Goal: Task Accomplishment & Management: Manage account settings

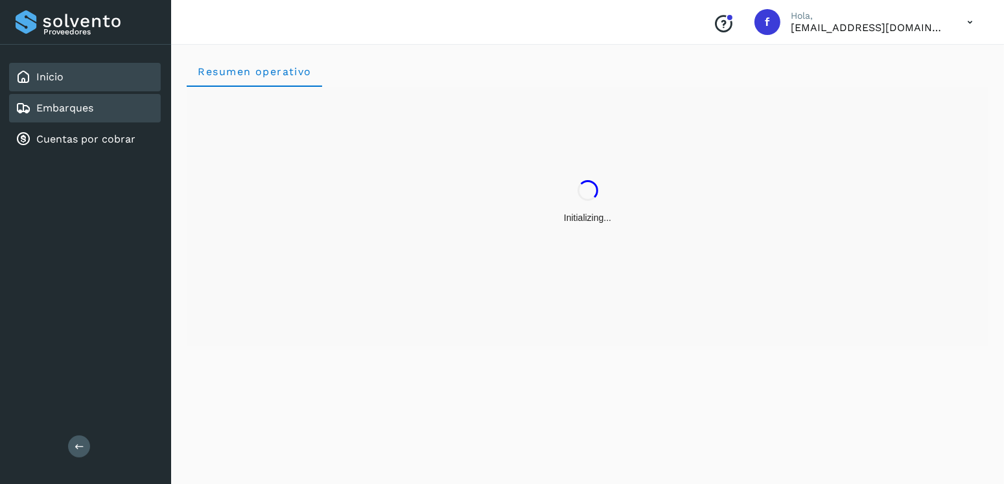
click at [90, 107] on link "Embarques" at bounding box center [64, 108] width 57 height 12
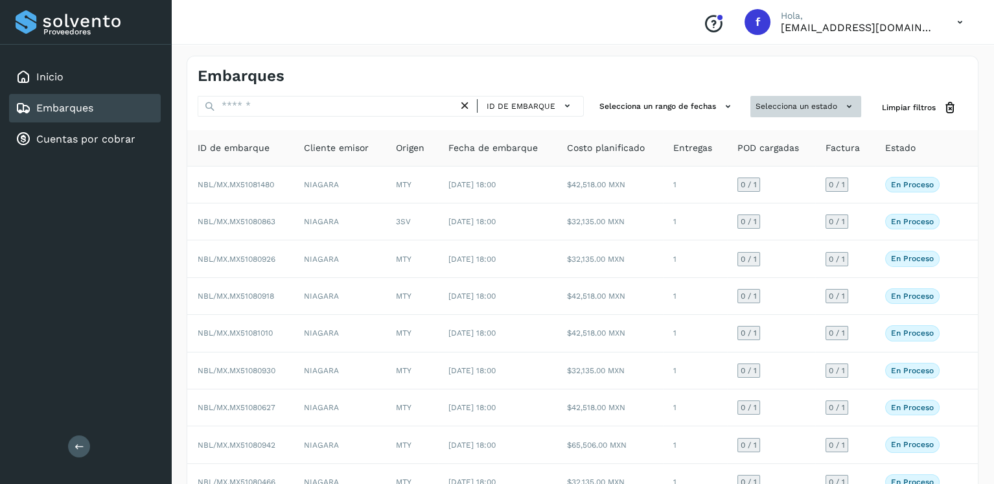
click at [824, 102] on button "Selecciona un estado" at bounding box center [805, 106] width 111 height 21
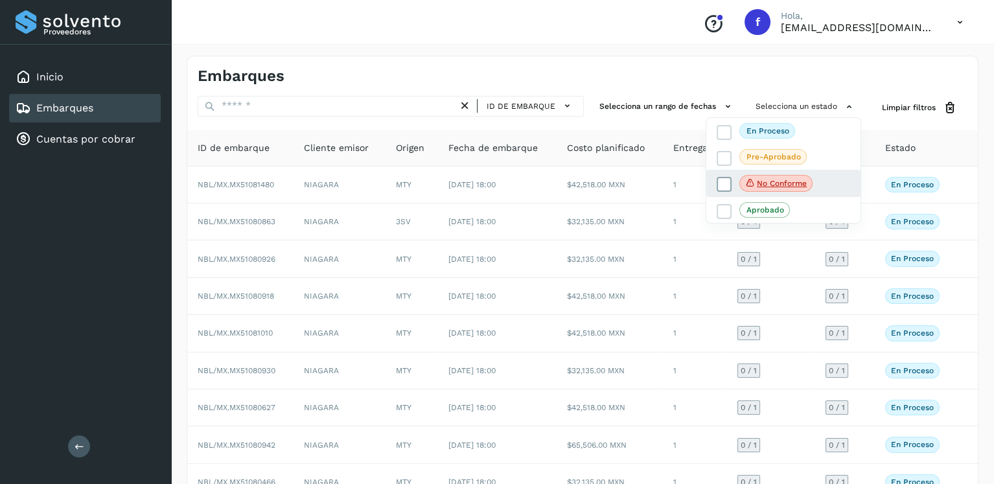
click at [729, 181] on icon at bounding box center [724, 184] width 13 height 13
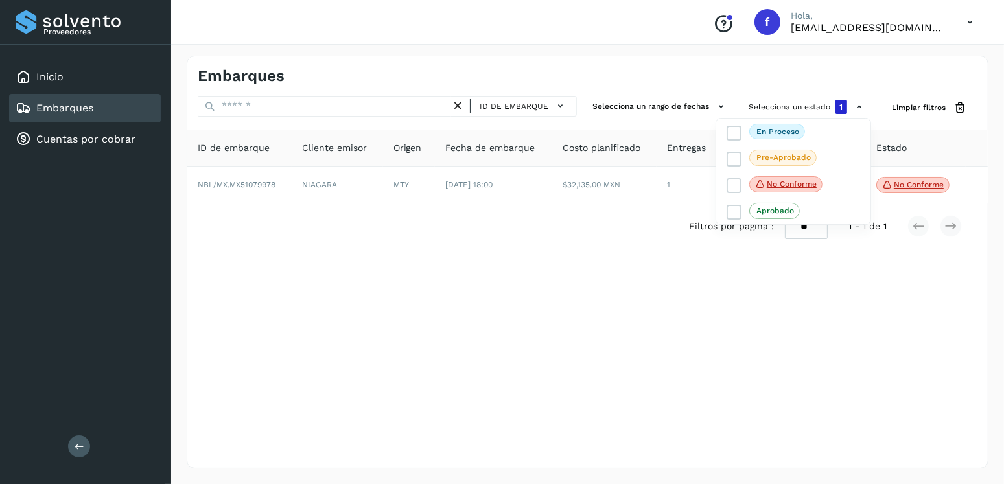
click at [406, 295] on div at bounding box center [502, 242] width 1004 height 484
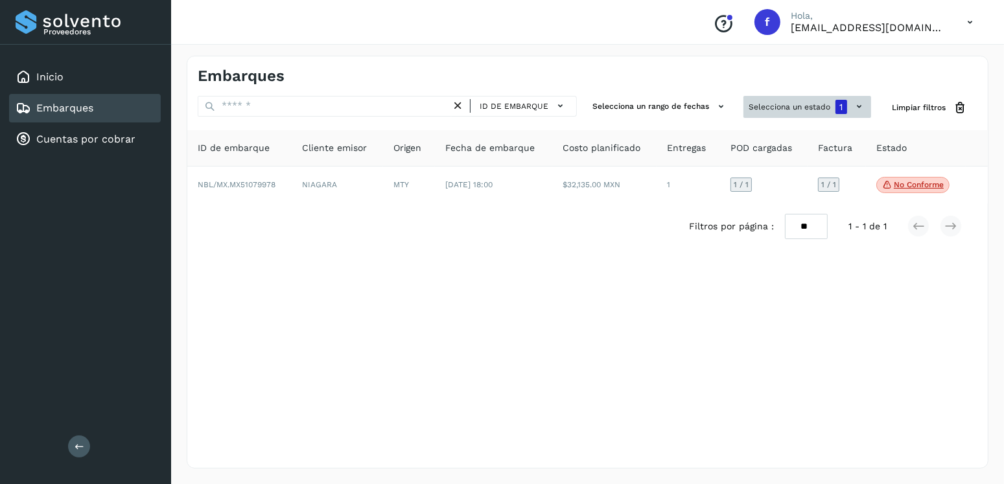
click at [787, 106] on button "Selecciona un estado 1" at bounding box center [807, 107] width 128 height 22
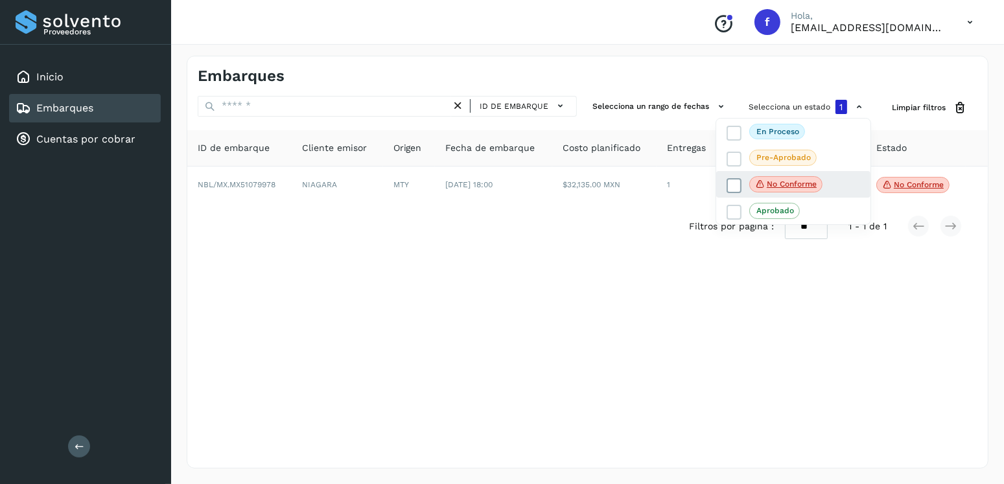
click at [732, 192] on label "No conforme" at bounding box center [774, 184] width 96 height 17
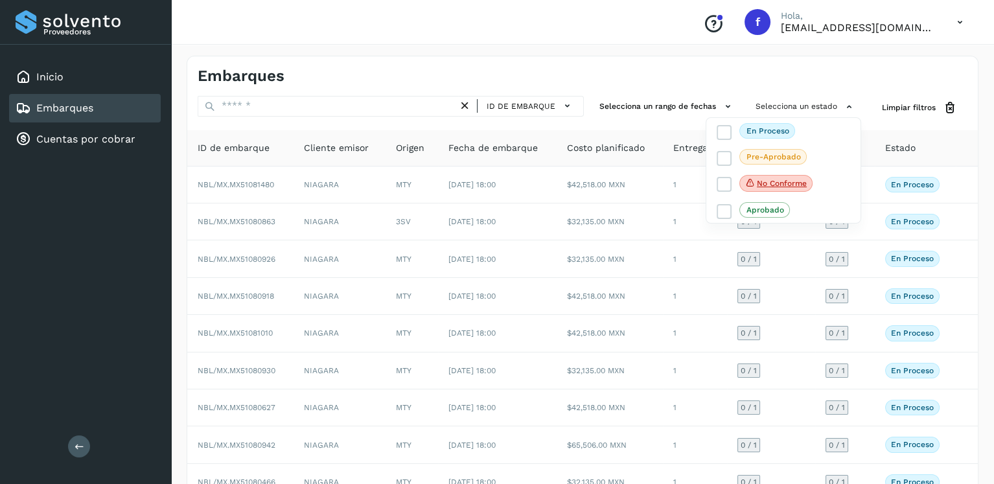
click at [316, 108] on div at bounding box center [497, 242] width 994 height 484
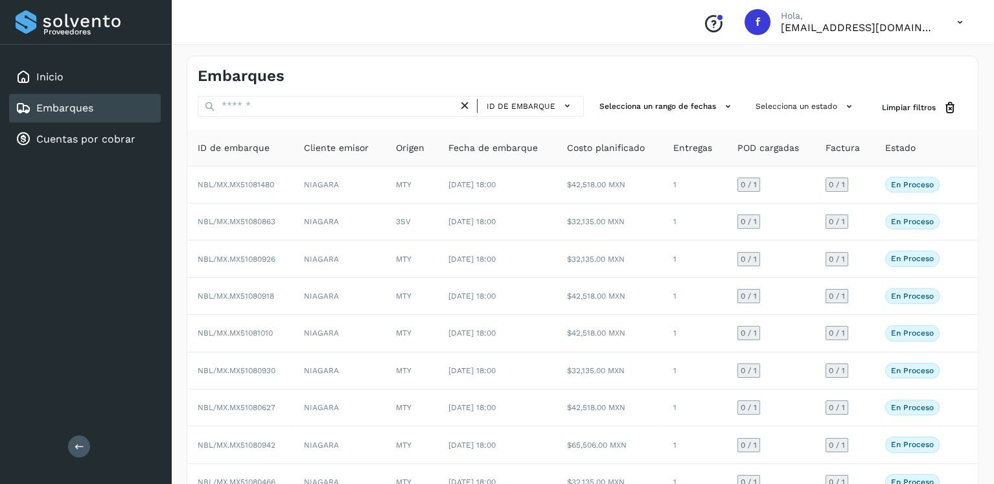
click at [316, 108] on div at bounding box center [497, 242] width 994 height 484
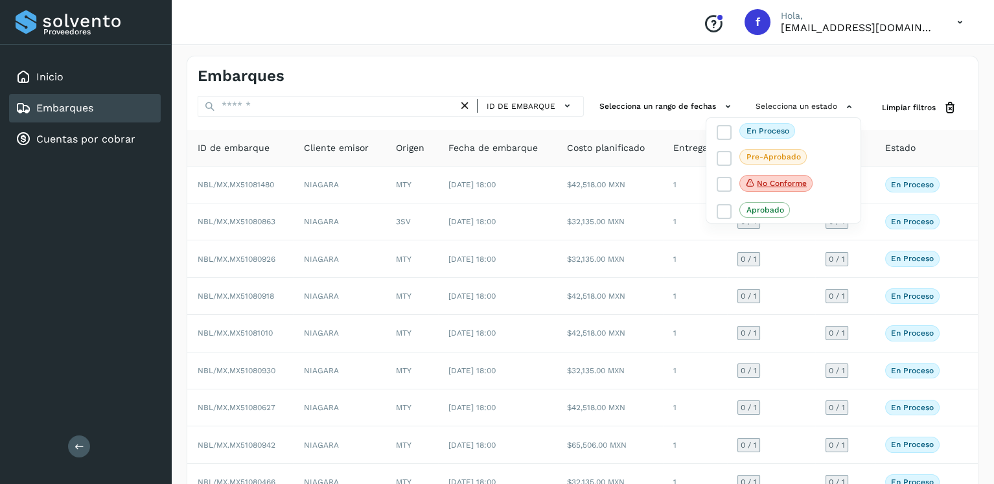
click at [316, 108] on div at bounding box center [497, 242] width 994 height 484
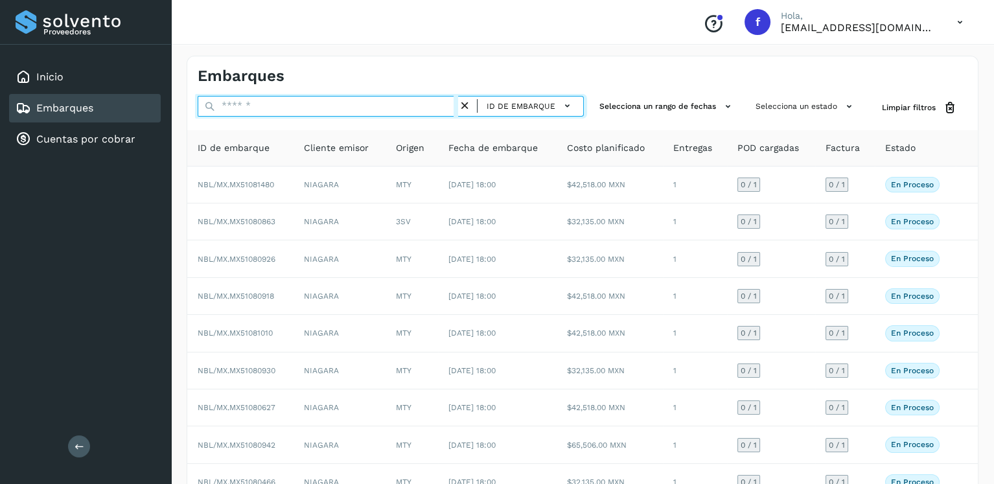
click at [316, 106] on input "text" at bounding box center [328, 106] width 260 height 21
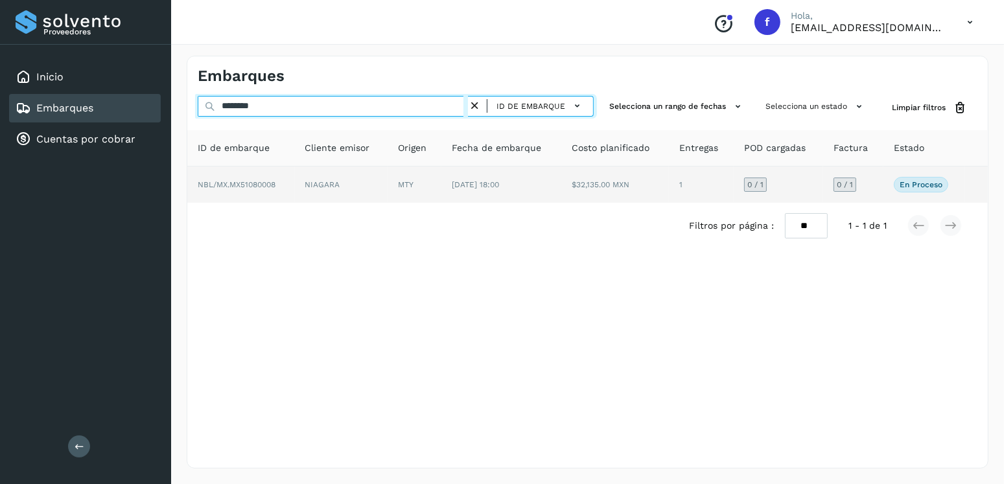
type input "********"
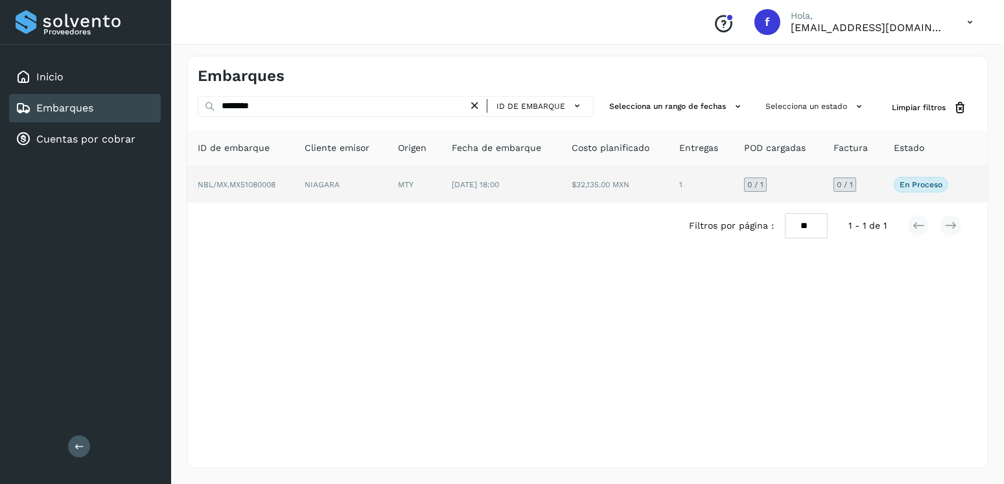
click at [686, 174] on td "1" at bounding box center [701, 185] width 65 height 36
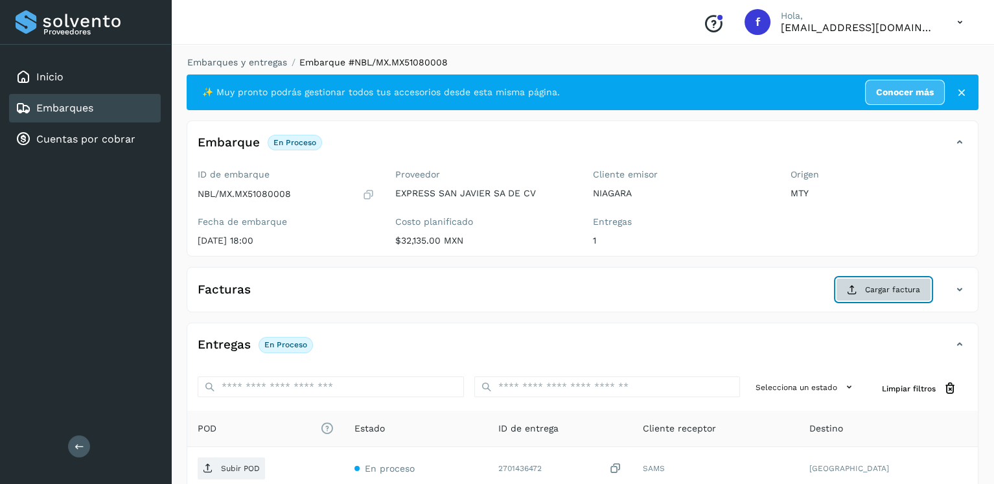
click at [862, 281] on button "Cargar factura" at bounding box center [883, 289] width 95 height 23
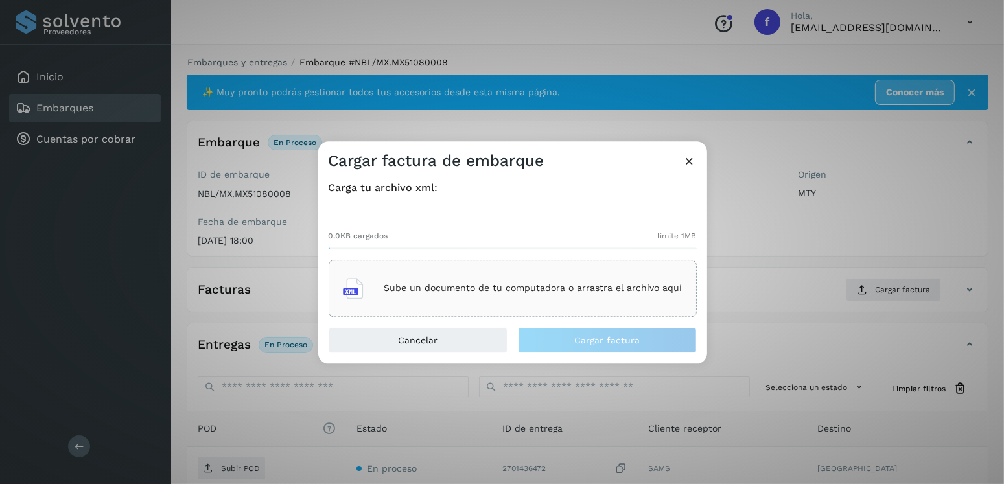
click at [695, 294] on div "Sube un documento de tu computadora o arrastra el archivo aquí" at bounding box center [513, 288] width 368 height 57
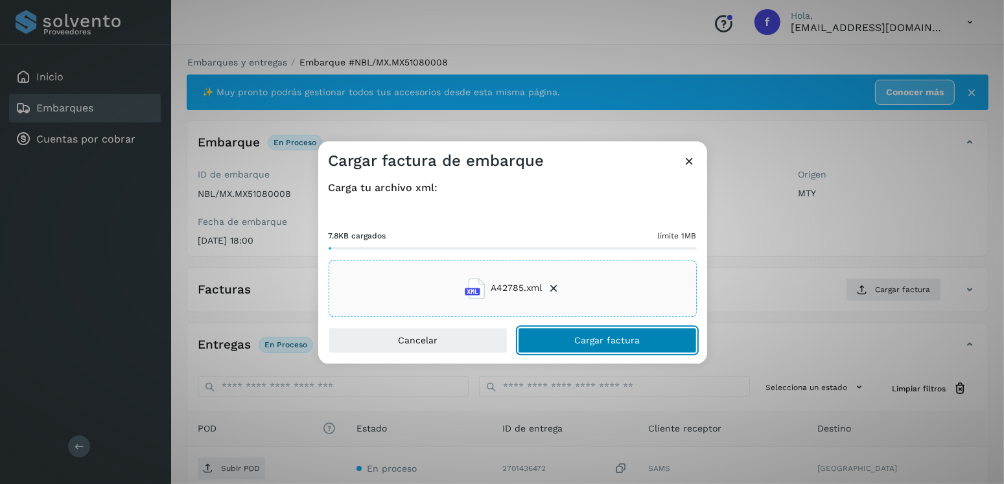
click at [568, 329] on button "Cargar factura" at bounding box center [607, 340] width 179 height 26
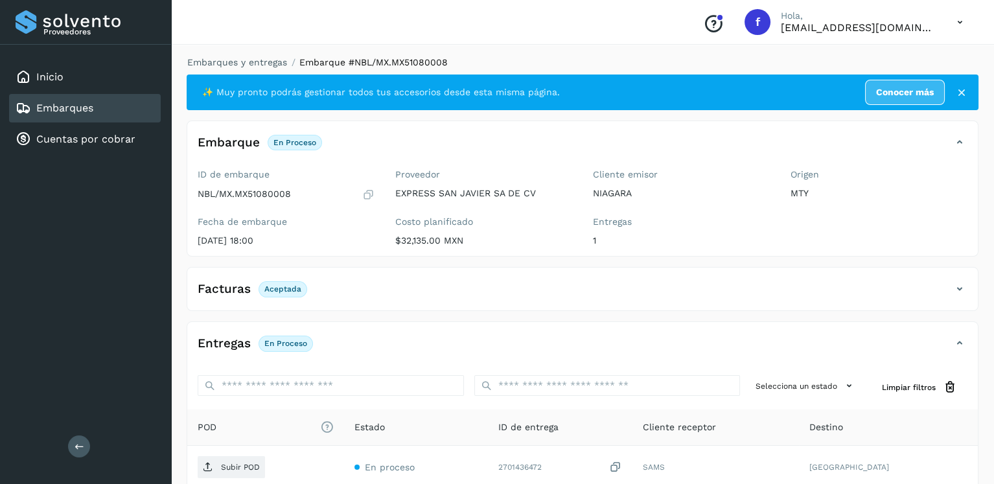
scroll to position [130, 0]
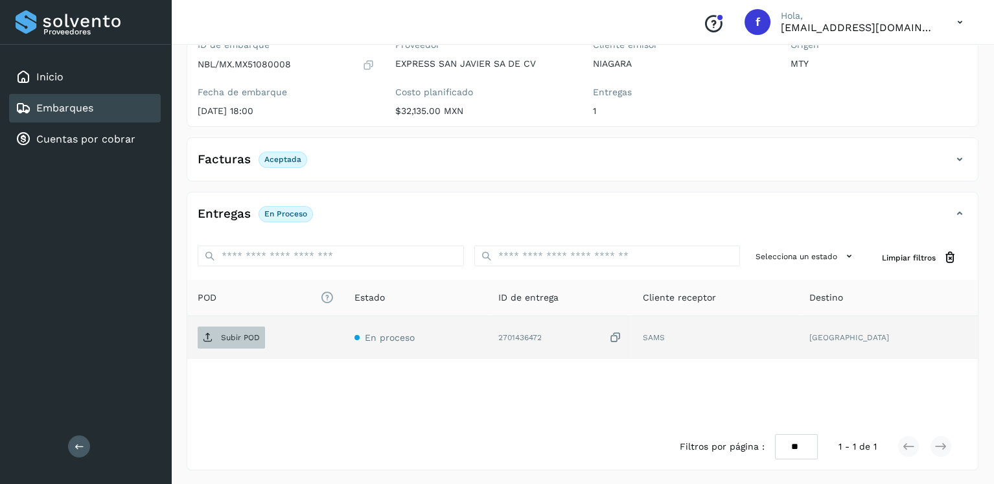
click at [231, 340] on p "Subir POD" at bounding box center [240, 337] width 39 height 9
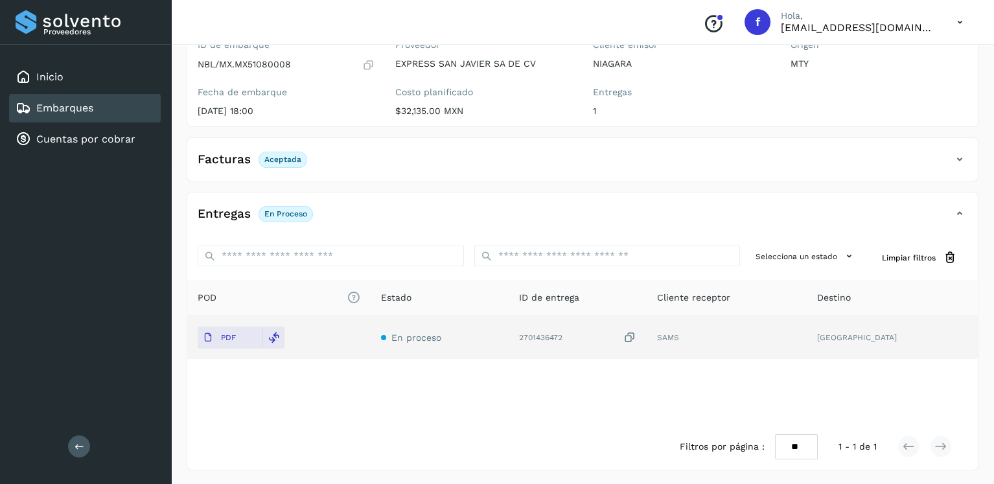
click at [87, 100] on div "Embarques" at bounding box center [55, 108] width 78 height 16
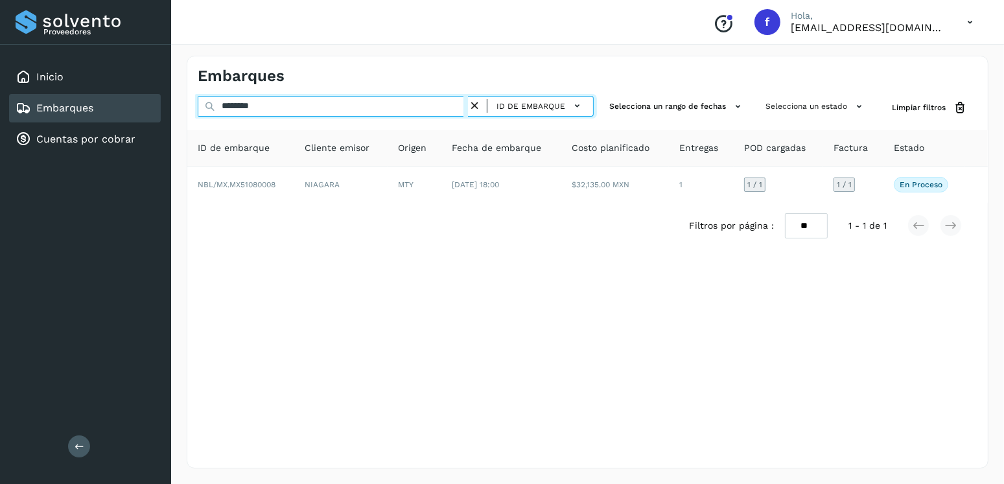
drag, startPoint x: 308, startPoint y: 106, endPoint x: 188, endPoint y: 106, distance: 119.9
click at [188, 106] on div "******** ID de embarque Selecciona un rango de fechas Selecciona un estado Limp…" at bounding box center [587, 108] width 800 height 24
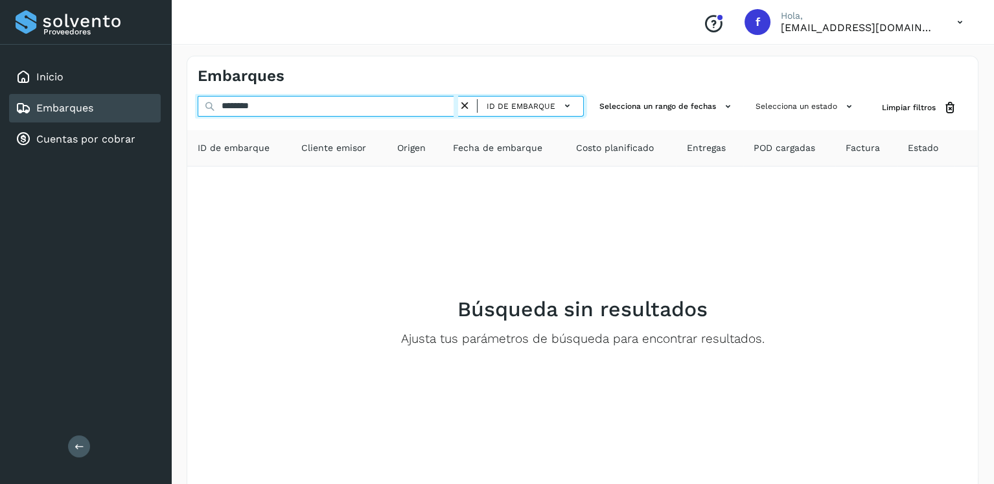
drag, startPoint x: 298, startPoint y: 104, endPoint x: 226, endPoint y: 110, distance: 72.1
click at [226, 110] on input "********" at bounding box center [328, 106] width 260 height 21
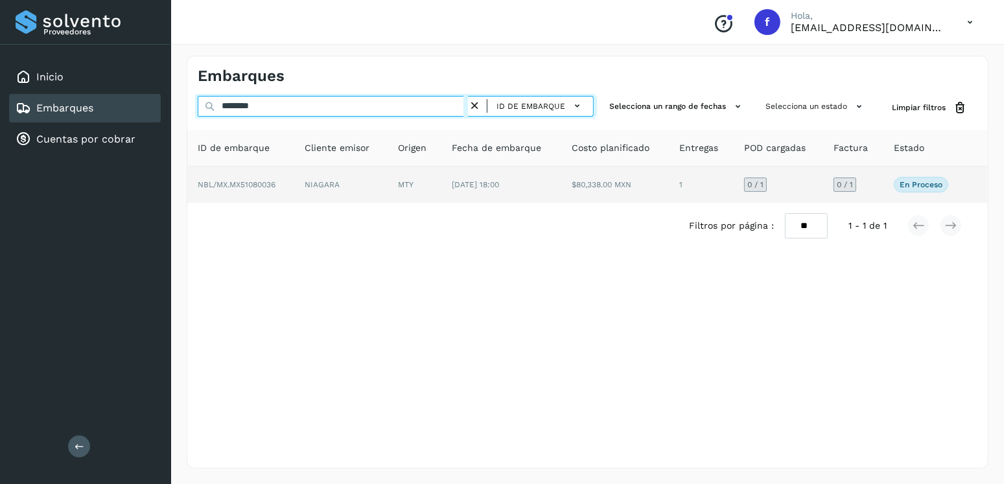
type input "********"
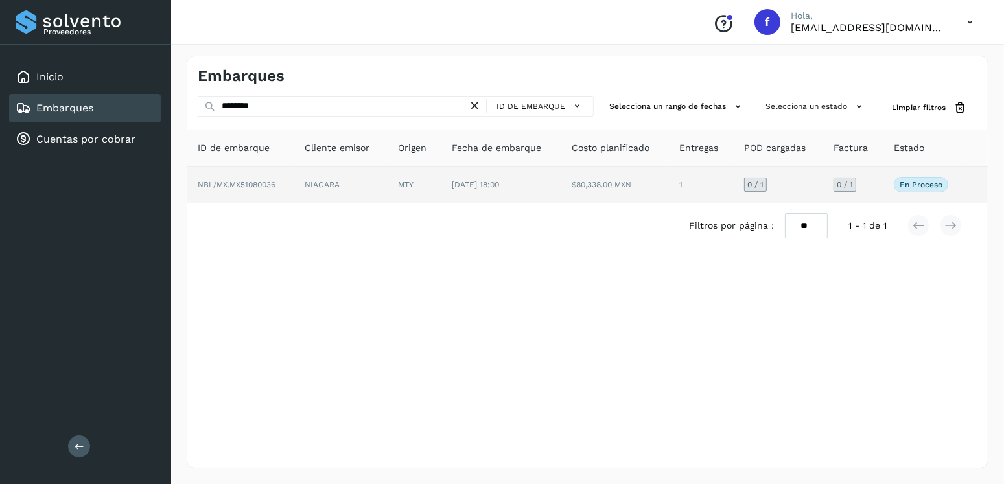
click at [499, 187] on span "[DATE] 18:00" at bounding box center [475, 184] width 47 height 9
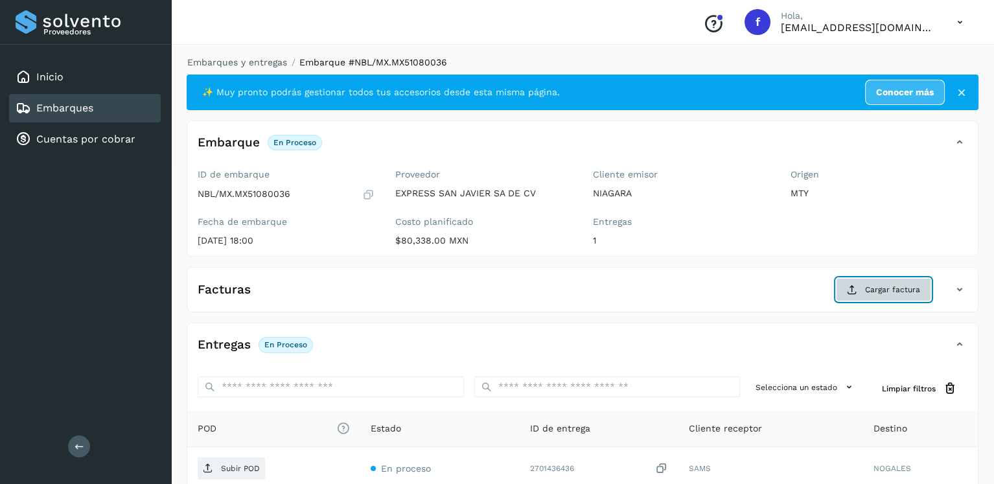
click at [889, 284] on span "Cargar factura" at bounding box center [892, 290] width 55 height 12
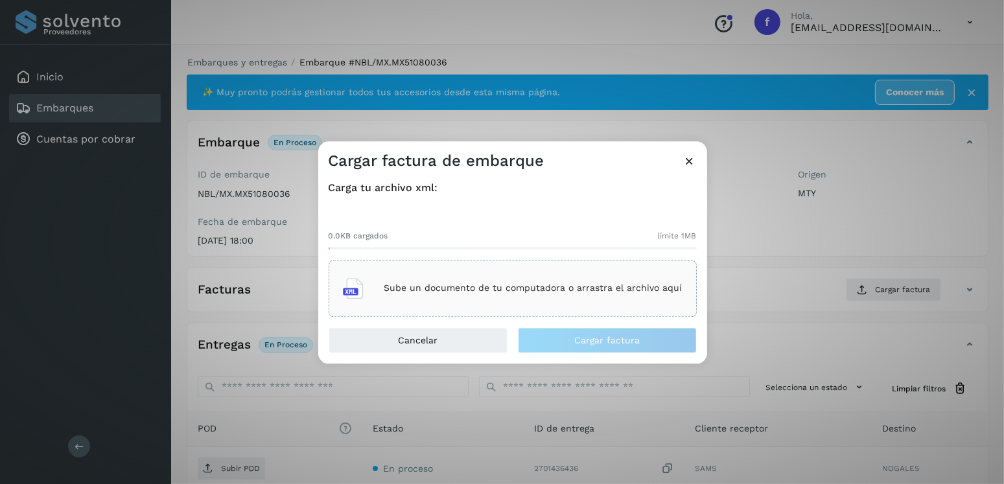
click at [523, 269] on div "Sube un documento de tu computadora o arrastra el archivo aquí" at bounding box center [513, 288] width 368 height 57
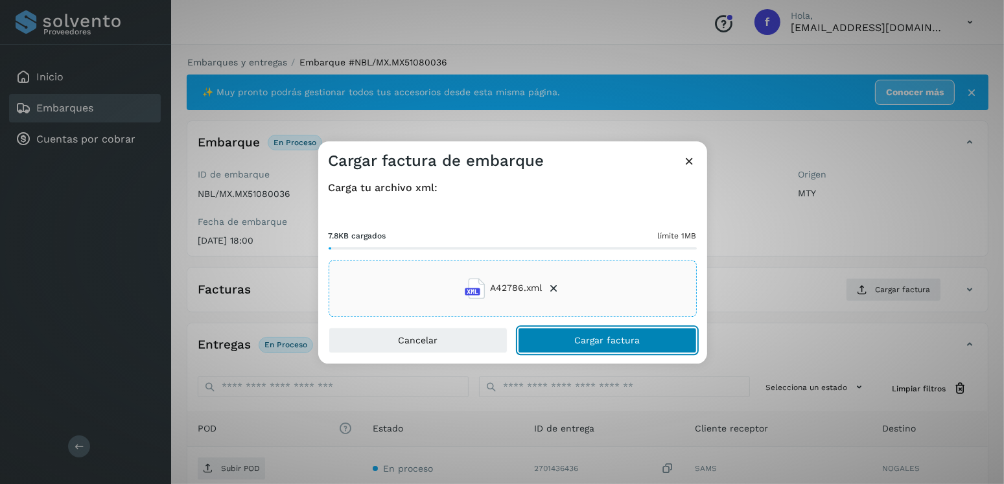
click at [599, 342] on span "Cargar factura" at bounding box center [606, 340] width 65 height 9
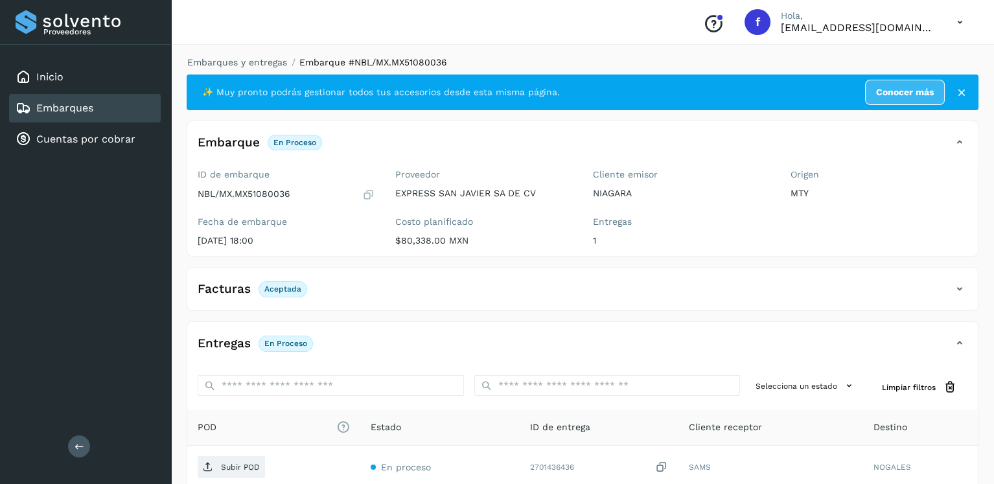
scroll to position [130, 0]
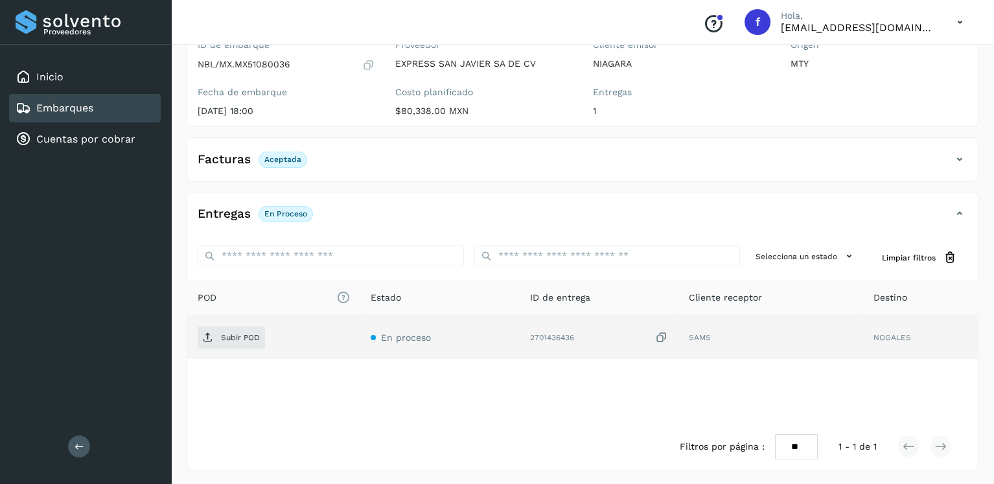
click at [249, 323] on td "Subir POD" at bounding box center [273, 337] width 173 height 43
click at [249, 327] on button "Subir POD" at bounding box center [231, 338] width 67 height 22
click at [141, 100] on div "Embarques" at bounding box center [85, 108] width 152 height 29
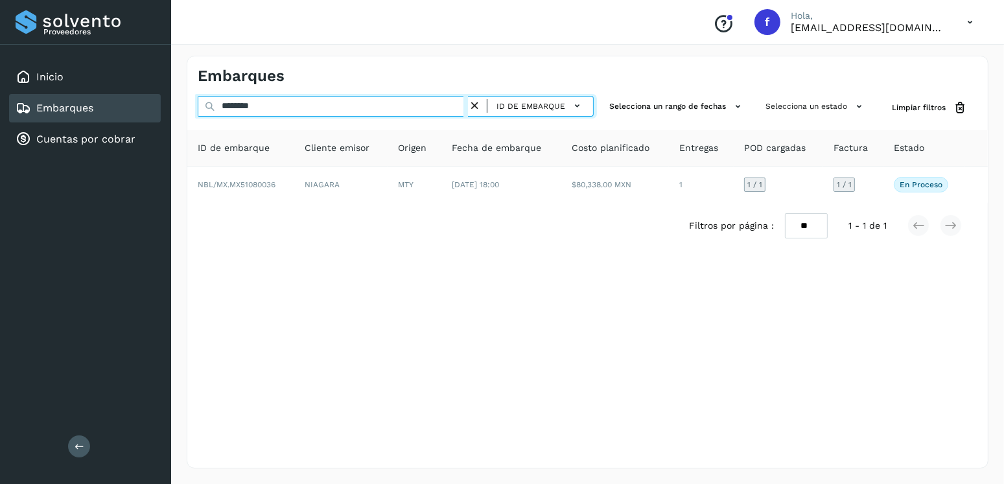
drag, startPoint x: 341, startPoint y: 108, endPoint x: 194, endPoint y: 106, distance: 146.5
click at [194, 106] on div "******** ID de embarque Selecciona un rango de fechas Selecciona un estado Limp…" at bounding box center [587, 108] width 800 height 24
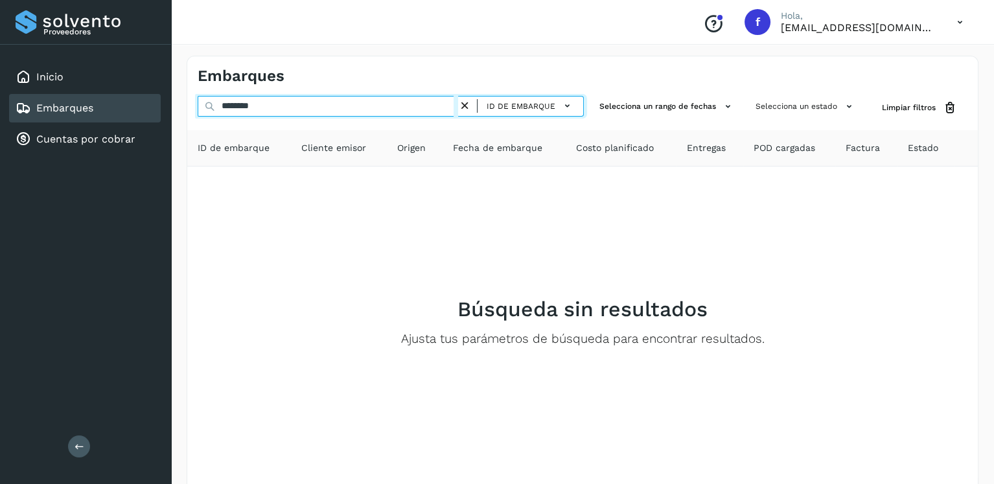
drag, startPoint x: 305, startPoint y: 100, endPoint x: 140, endPoint y: 102, distance: 164.6
click at [140, 102] on div "Proveedores Inicio Embarques Cuentas por cobrar Salir Conoce nuestros beneficio…" at bounding box center [497, 269] width 994 height 539
type input "********"
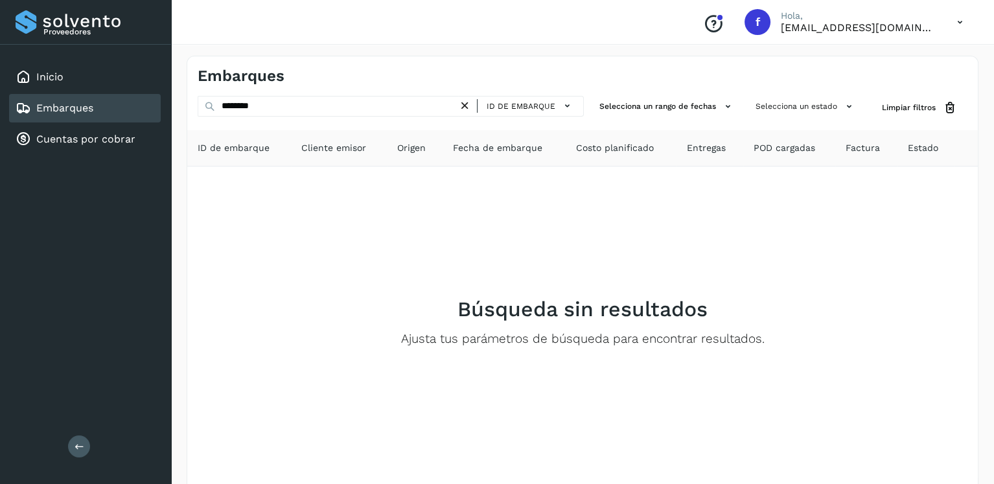
click at [481, 110] on div "ID de embarque" at bounding box center [525, 106] width 106 height 19
click at [486, 110] on button "ID de embarque" at bounding box center [530, 106] width 95 height 19
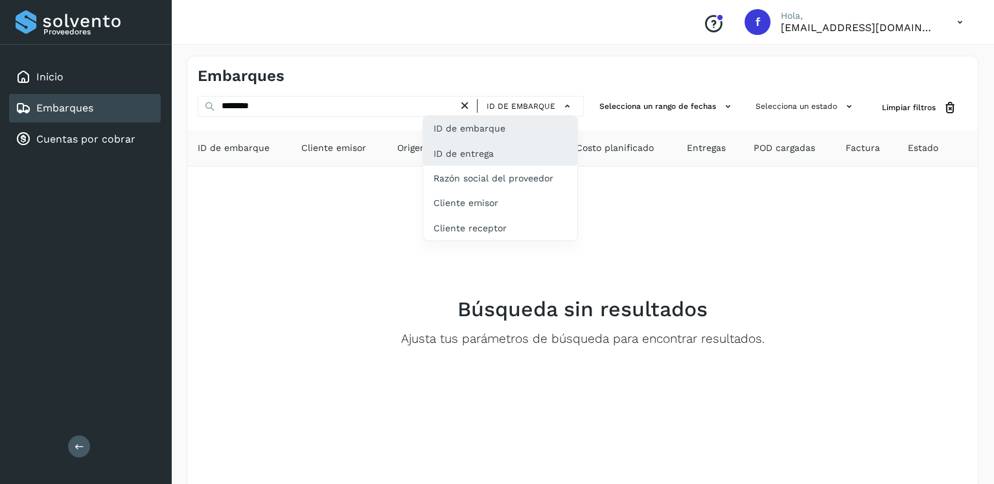
click at [522, 142] on div "ID de entrega" at bounding box center [500, 153] width 154 height 25
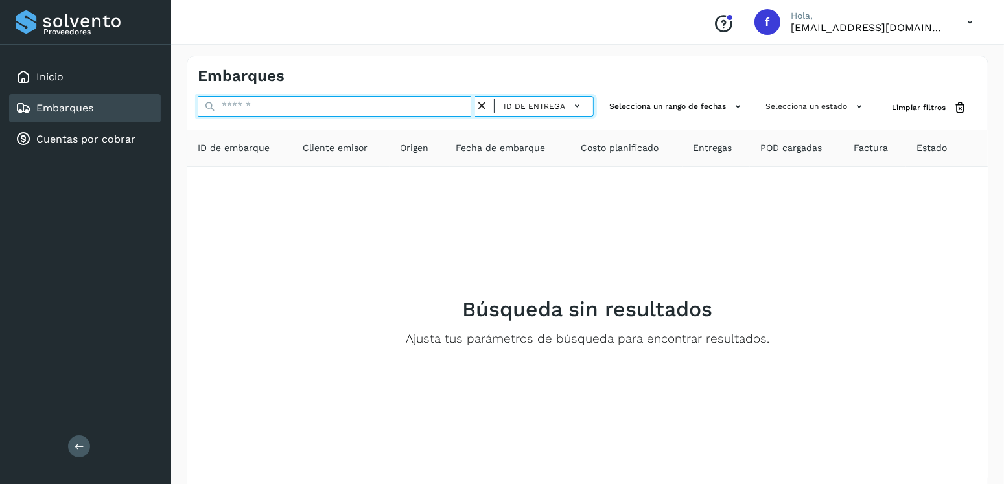
click at [258, 103] on input "text" at bounding box center [336, 106] width 277 height 21
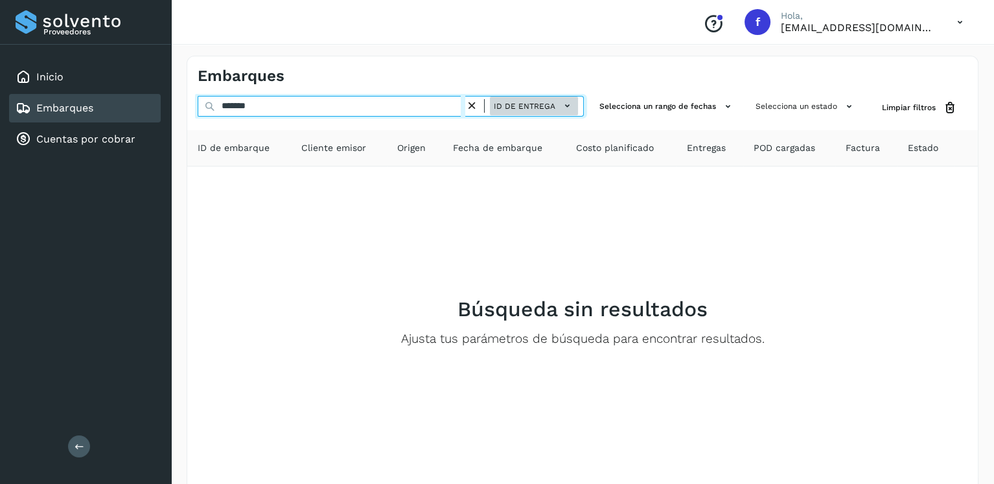
type input "*******"
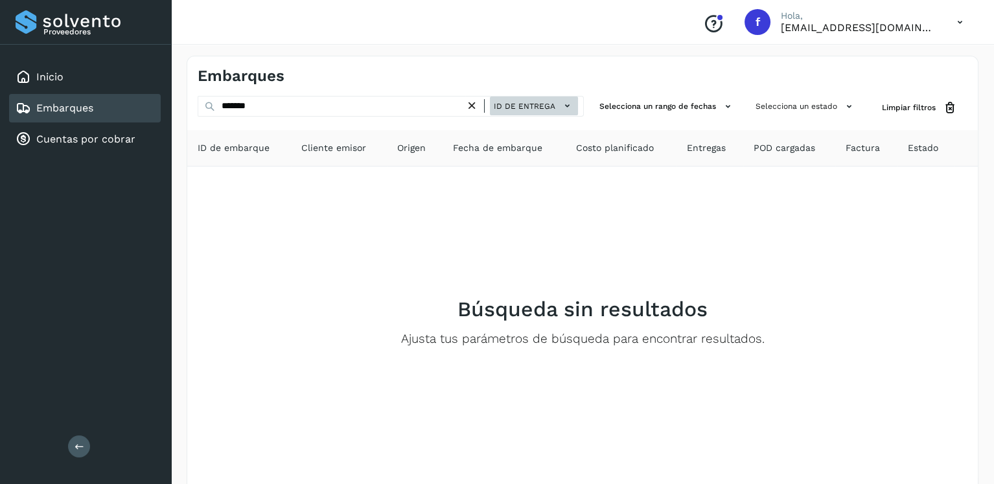
click at [527, 111] on span "ID de entrega" at bounding box center [525, 106] width 62 height 12
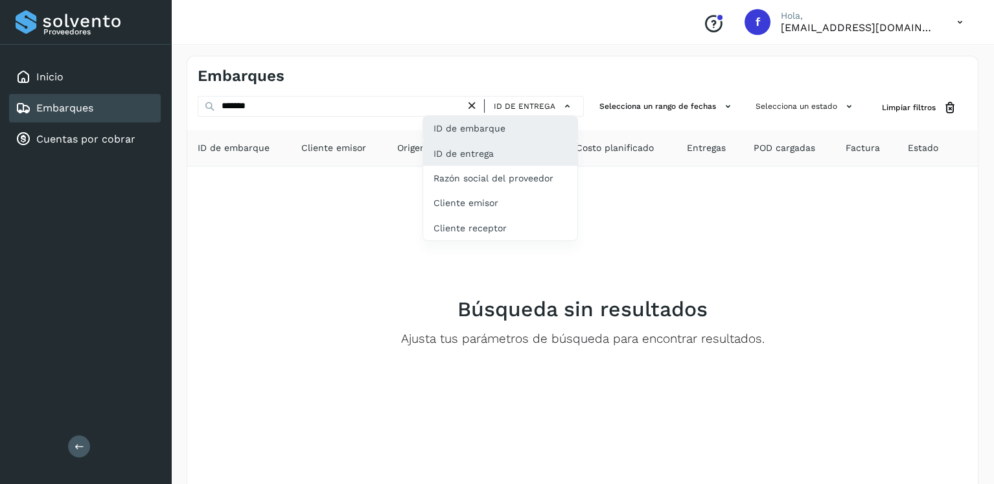
click at [527, 126] on div "ID de embarque" at bounding box center [500, 128] width 154 height 25
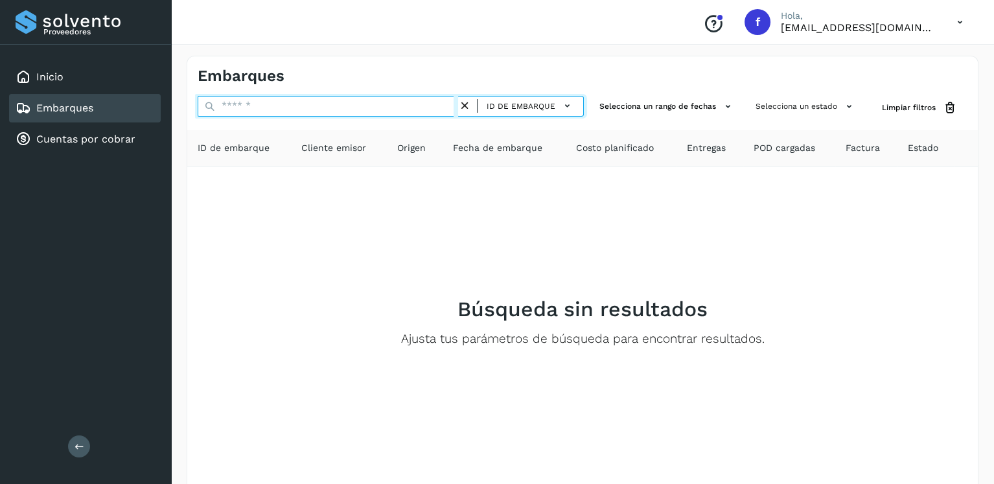
click at [325, 109] on input "text" at bounding box center [328, 106] width 260 height 21
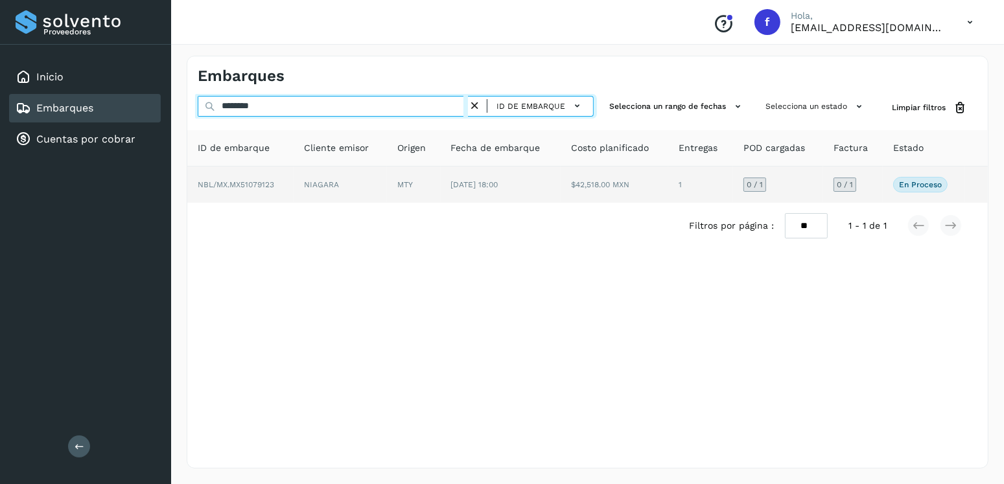
type input "********"
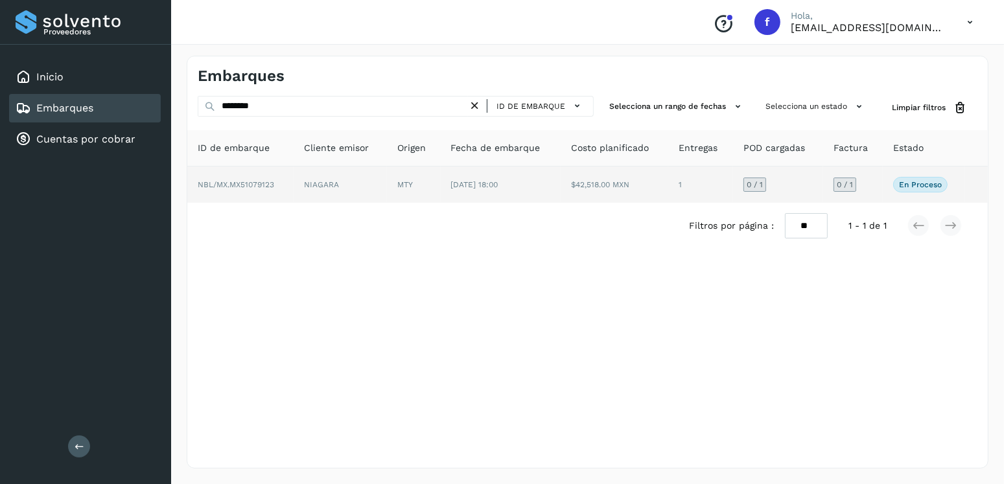
click at [537, 178] on td "[DATE] 18:00" at bounding box center [501, 185] width 120 height 36
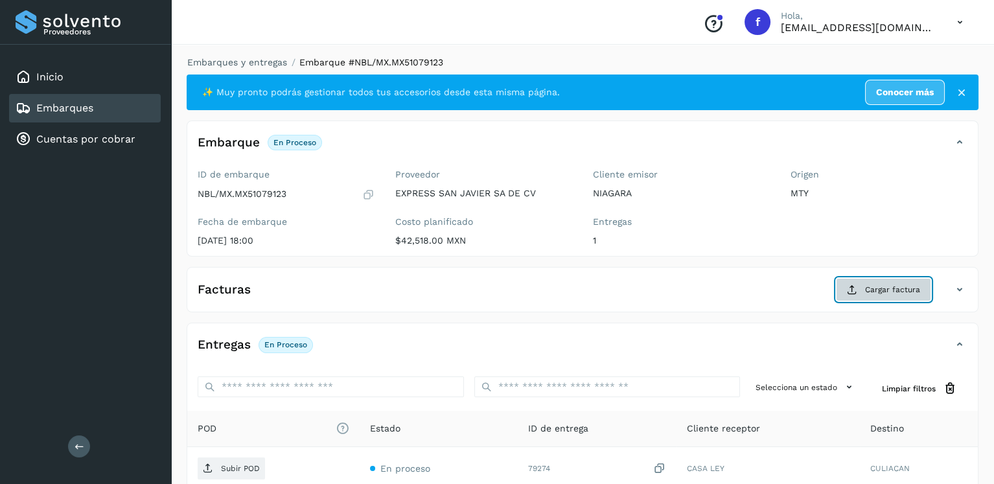
click at [855, 288] on icon at bounding box center [852, 289] width 10 height 10
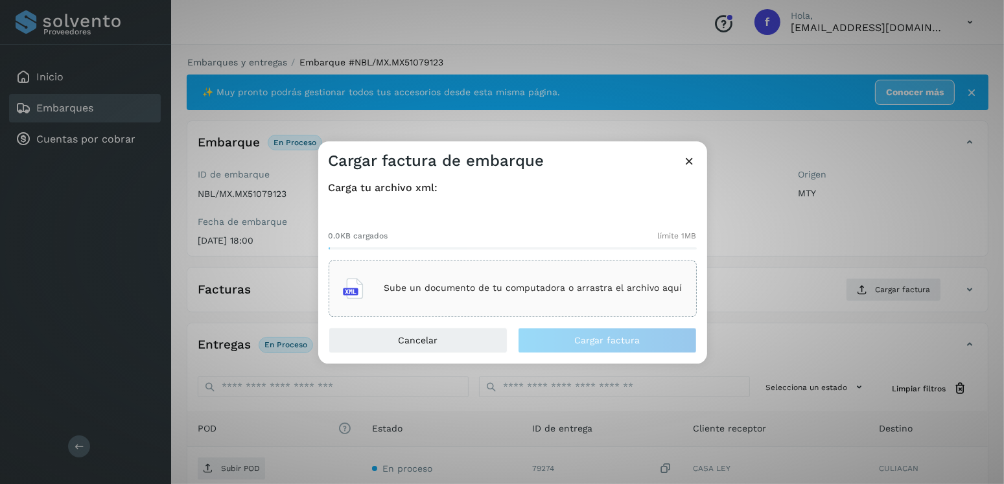
click at [579, 284] on p "Sube un documento de tu computadora o arrastra el archivo aquí" at bounding box center [533, 288] width 298 height 11
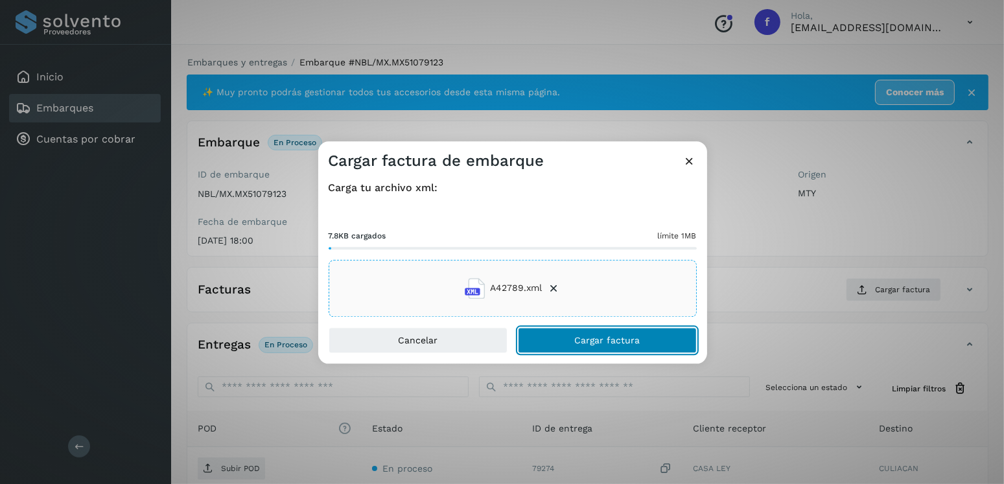
click at [581, 351] on button "Cargar factura" at bounding box center [607, 340] width 179 height 26
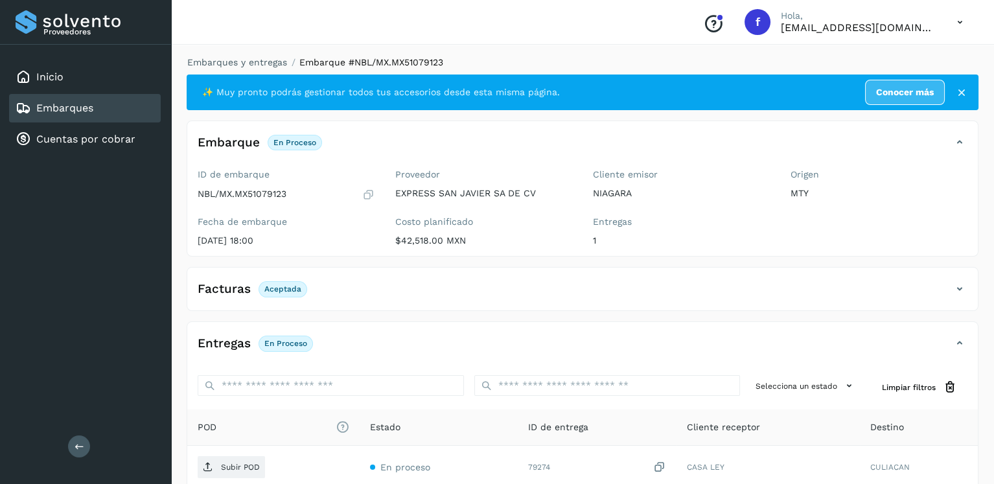
scroll to position [130, 0]
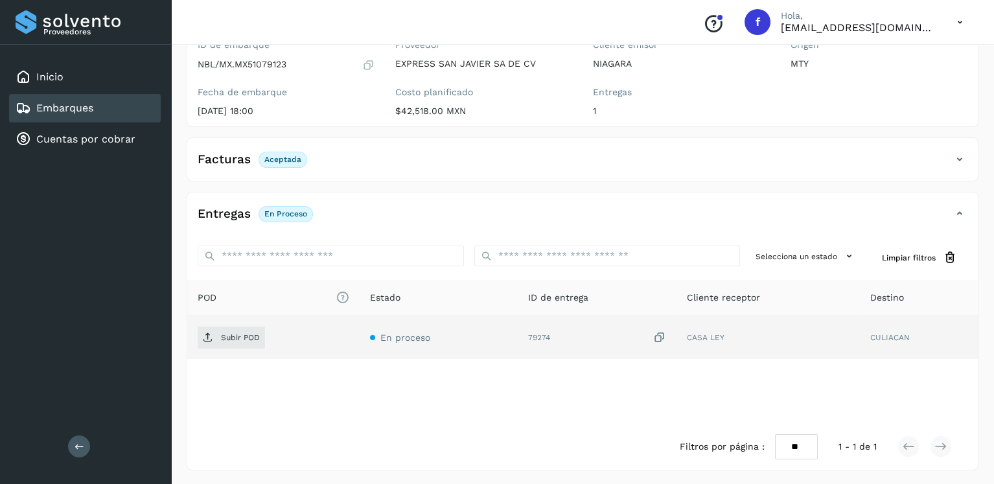
click at [251, 347] on div "Subir POD" at bounding box center [274, 338] width 152 height 22
click at [247, 336] on p "Subir POD" at bounding box center [240, 337] width 39 height 9
click at [113, 108] on div "Embarques" at bounding box center [85, 108] width 152 height 29
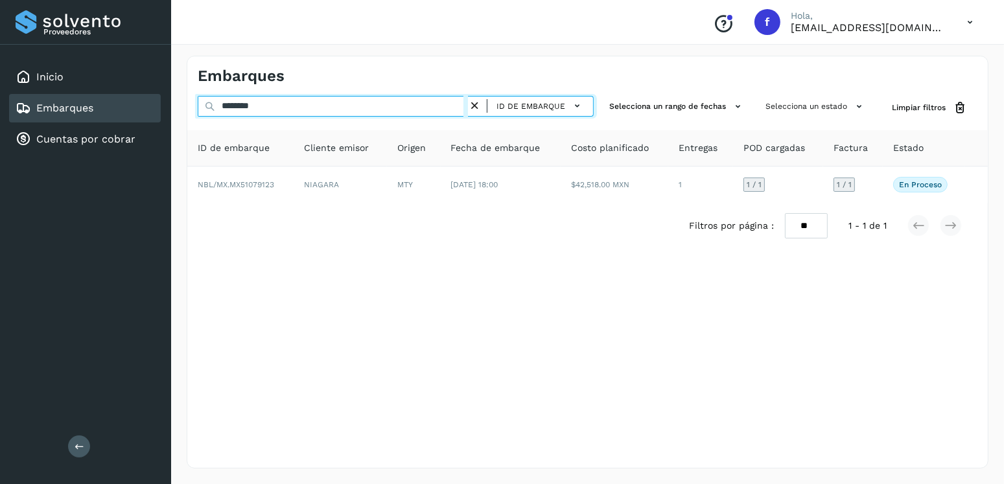
drag, startPoint x: 282, startPoint y: 104, endPoint x: 209, endPoint y: 110, distance: 72.8
click at [209, 110] on div "******** ID de embarque" at bounding box center [396, 108] width 396 height 24
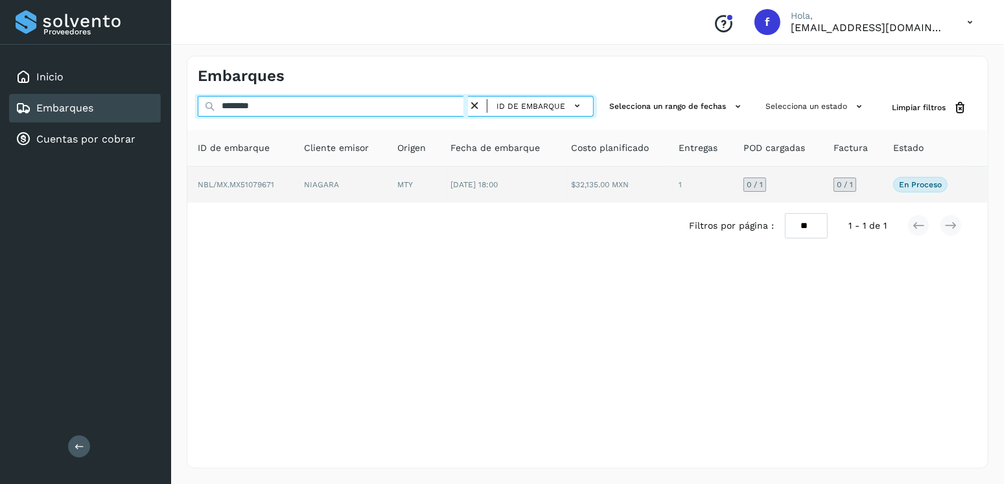
type input "********"
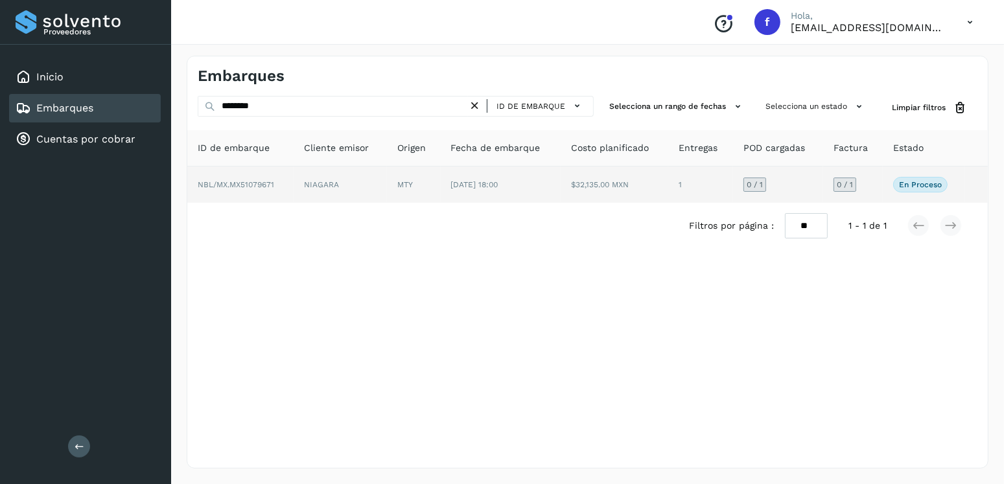
click at [514, 196] on td "[DATE] 18:00" at bounding box center [501, 185] width 120 height 36
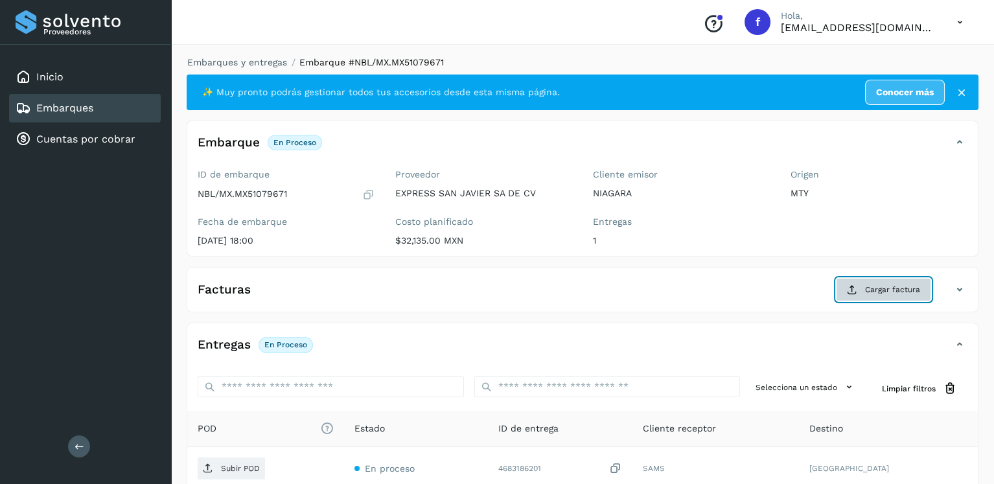
click at [862, 283] on button "Cargar factura" at bounding box center [883, 289] width 95 height 23
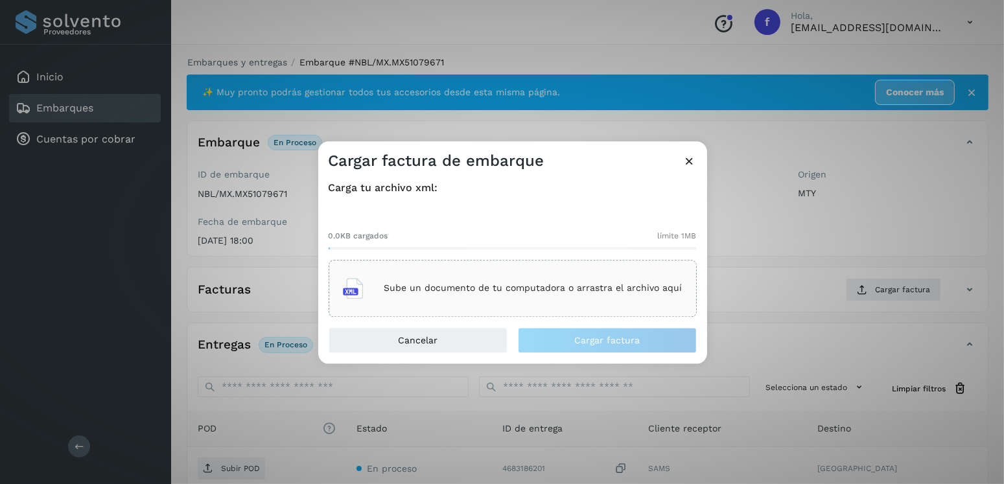
click at [518, 294] on div "Sube un documento de tu computadora o arrastra el archivo aquí" at bounding box center [513, 288] width 340 height 35
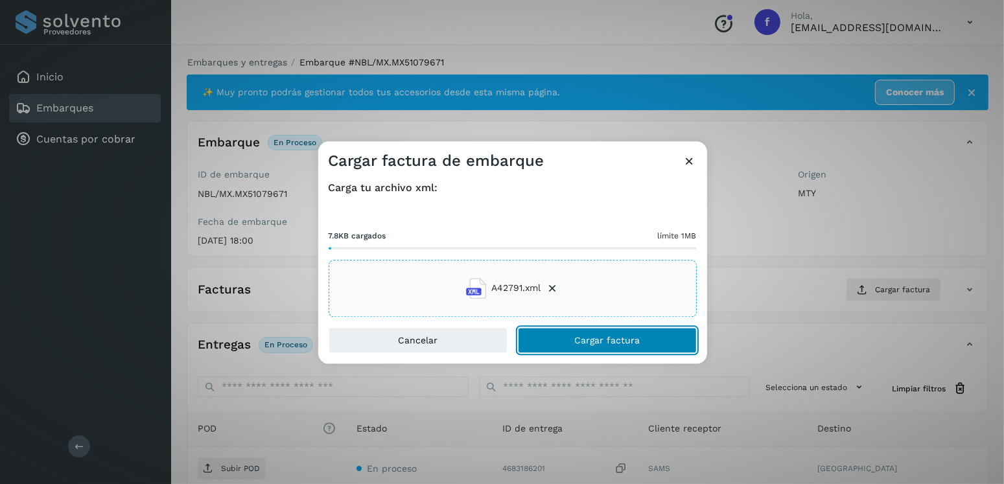
click at [576, 327] on button "Cargar factura" at bounding box center [607, 340] width 179 height 26
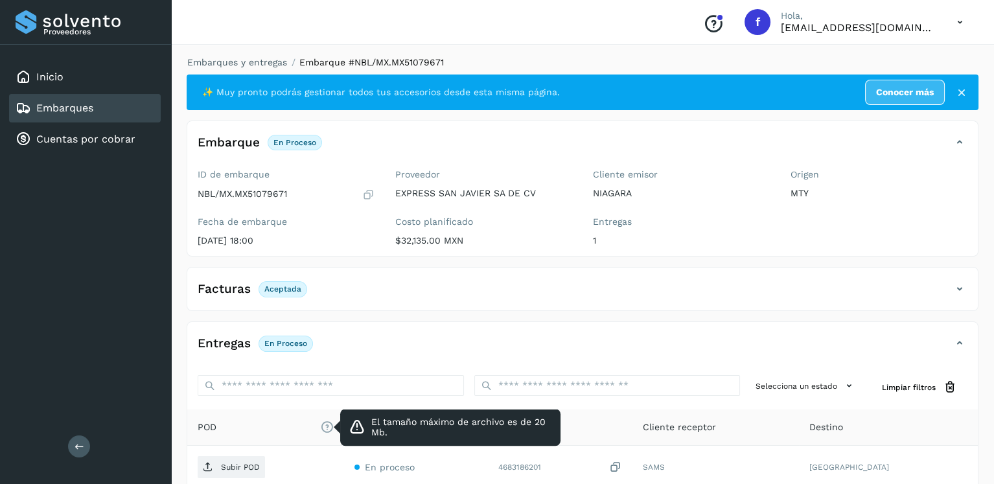
scroll to position [130, 0]
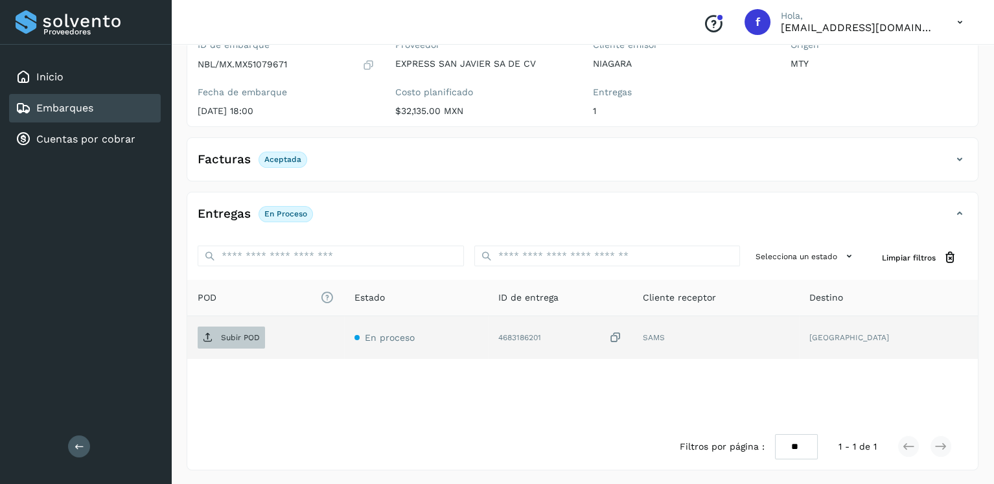
click at [239, 333] on p "Subir POD" at bounding box center [240, 337] width 39 height 9
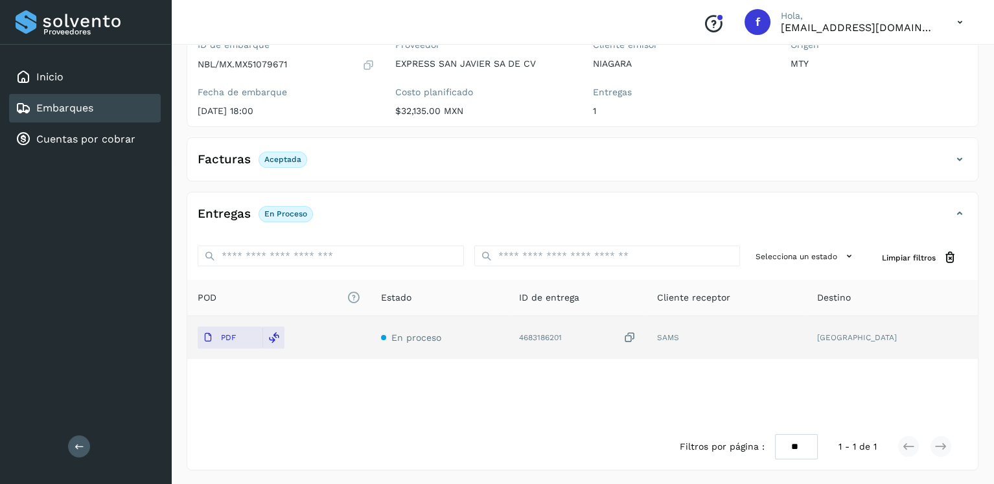
click at [124, 109] on div "Embarques" at bounding box center [85, 108] width 152 height 29
